Goal: Task Accomplishment & Management: Complete application form

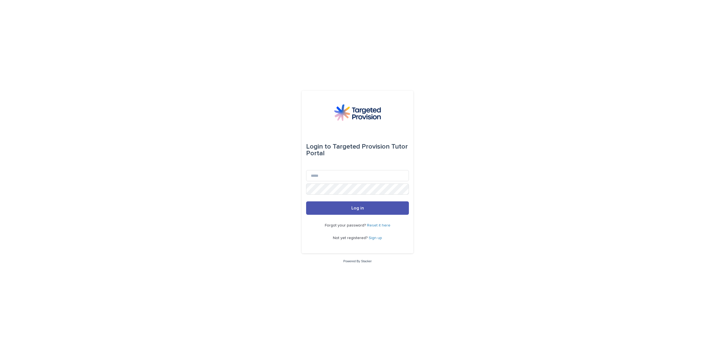
click at [343, 169] on div "Login to Targeted Provision Tutor Portal" at bounding box center [357, 150] width 103 height 40
click at [341, 178] on input "Email" at bounding box center [357, 175] width 103 height 11
type input "**********"
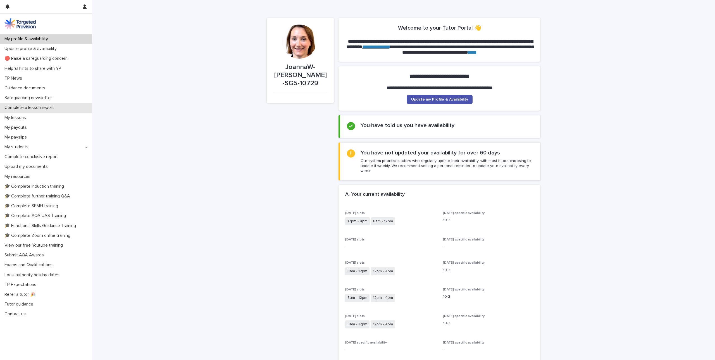
click at [46, 107] on p "Complete a lesson report" at bounding box center [30, 107] width 56 height 5
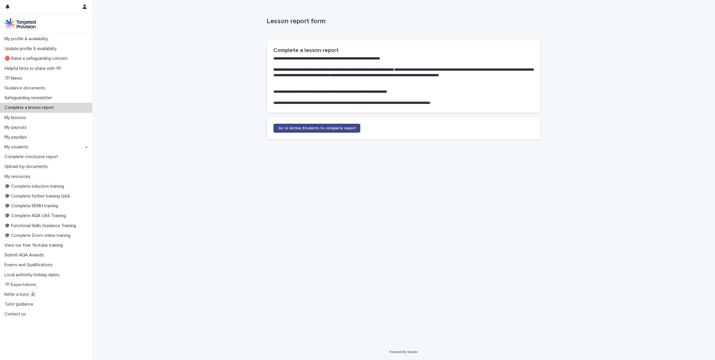
click at [307, 126] on link "Go to Active Students to complete report" at bounding box center [316, 128] width 87 height 9
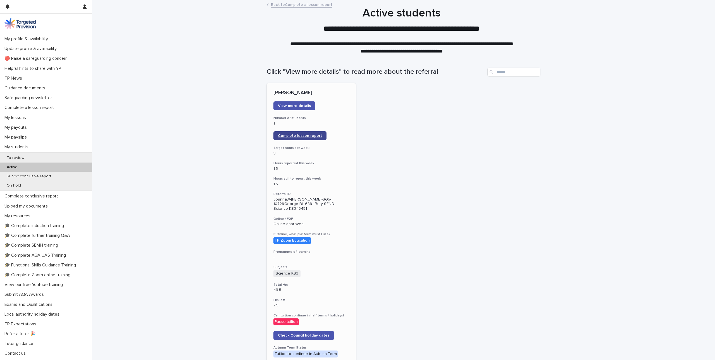
click at [298, 134] on span "Complete lesson report" at bounding box center [300, 136] width 44 height 4
